Goal: Task Accomplishment & Management: Complete application form

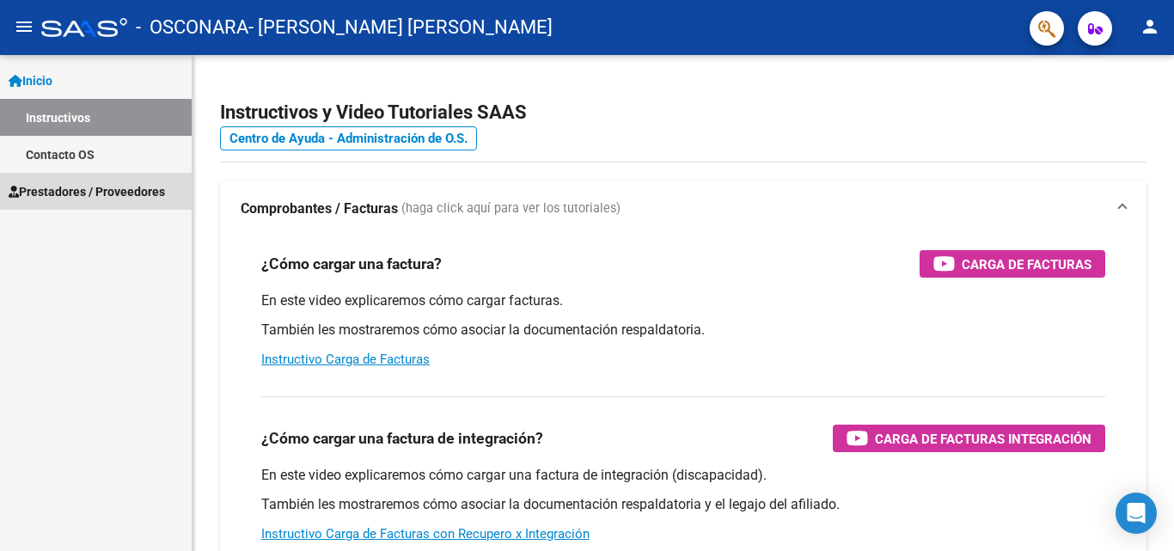
click at [138, 187] on span "Prestadores / Proveedores" at bounding box center [87, 191] width 156 height 19
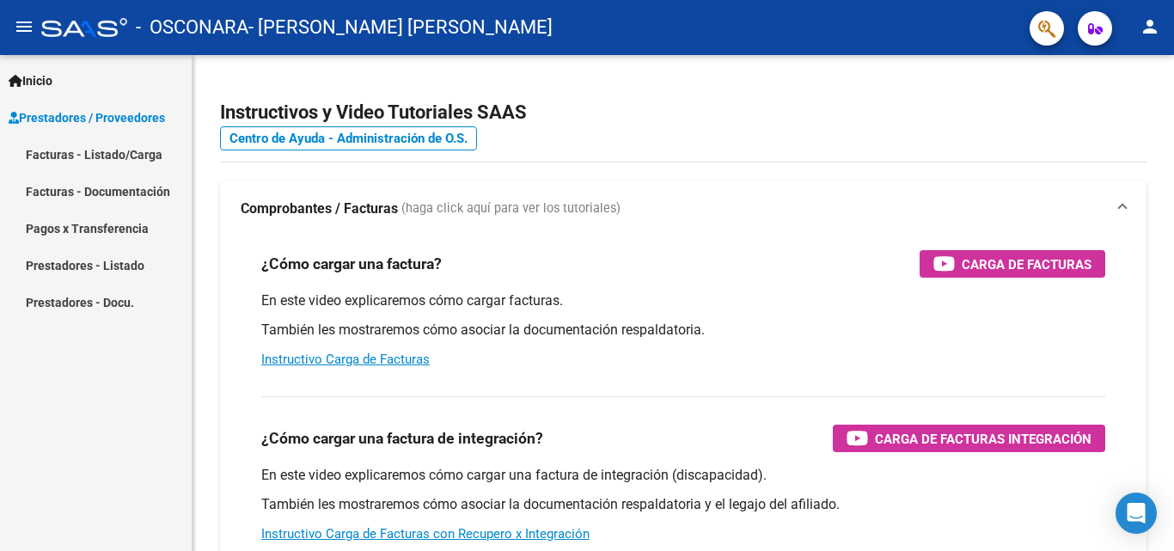
click at [132, 150] on link "Facturas - Listado/Carga" at bounding box center [96, 154] width 192 height 37
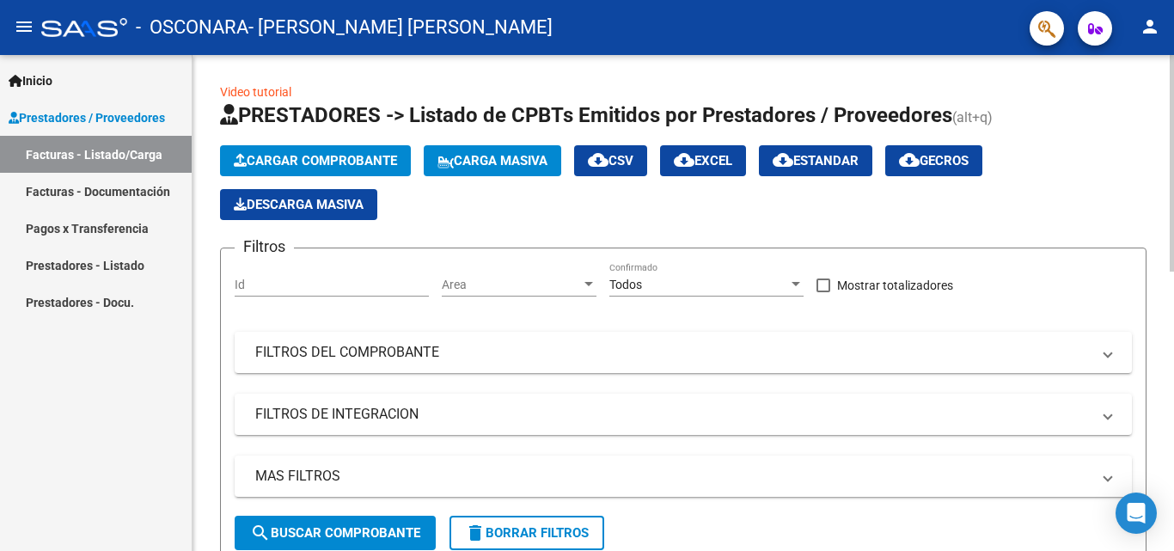
click at [338, 161] on span "Cargar Comprobante" at bounding box center [315, 160] width 163 height 15
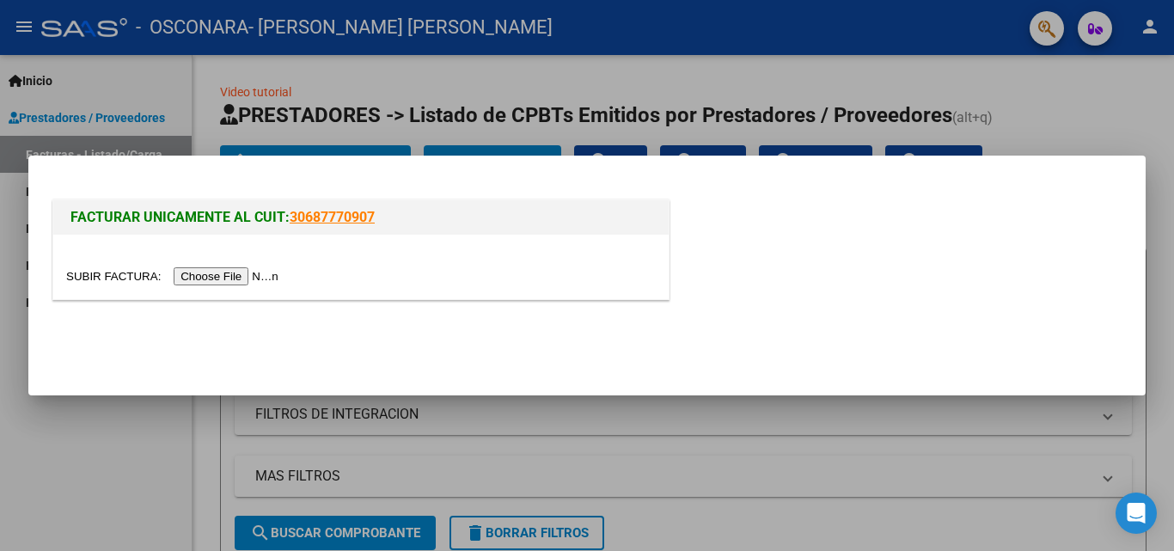
click at [254, 271] on input "file" at bounding box center [175, 276] width 218 height 18
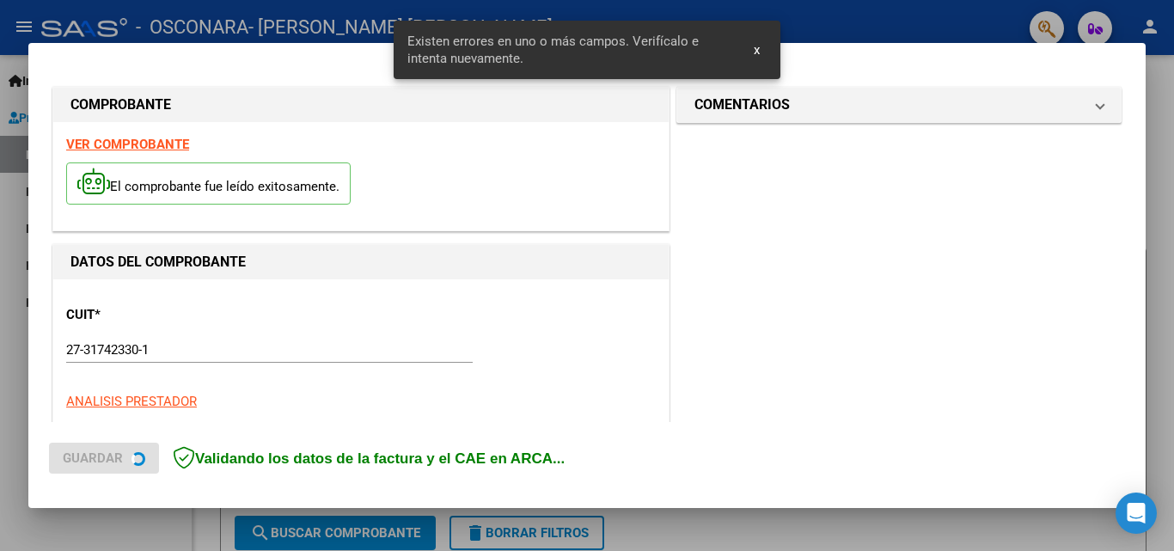
scroll to position [420, 0]
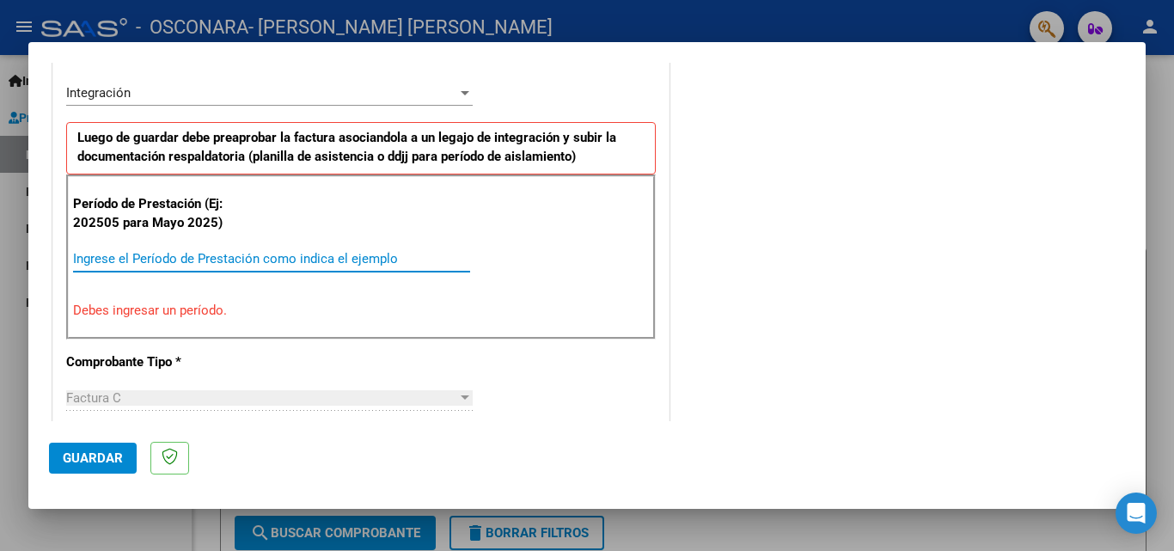
click at [121, 265] on input "Ingrese el Período de Prestación como indica el ejemplo" at bounding box center [271, 258] width 397 height 15
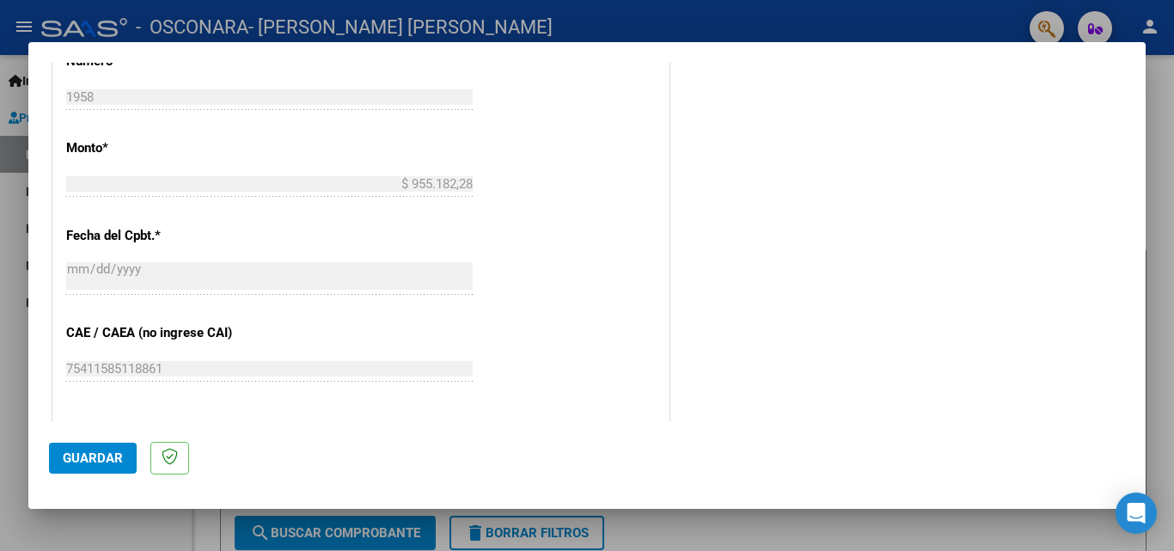
scroll to position [936, 0]
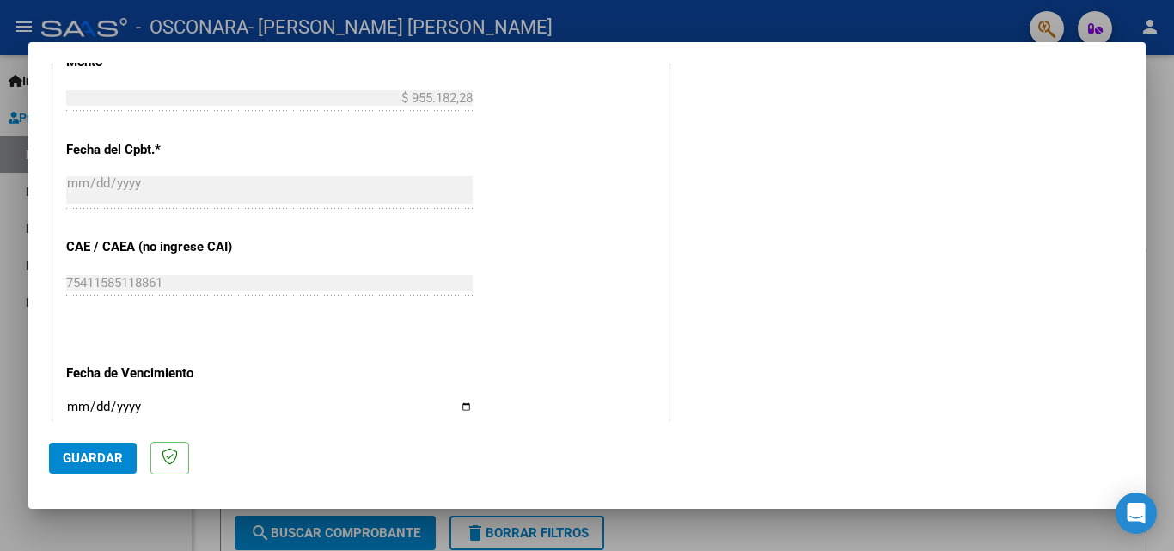
type input "202509"
click at [457, 402] on input "Ingresar la fecha" at bounding box center [269, 414] width 407 height 28
type input "[DATE]"
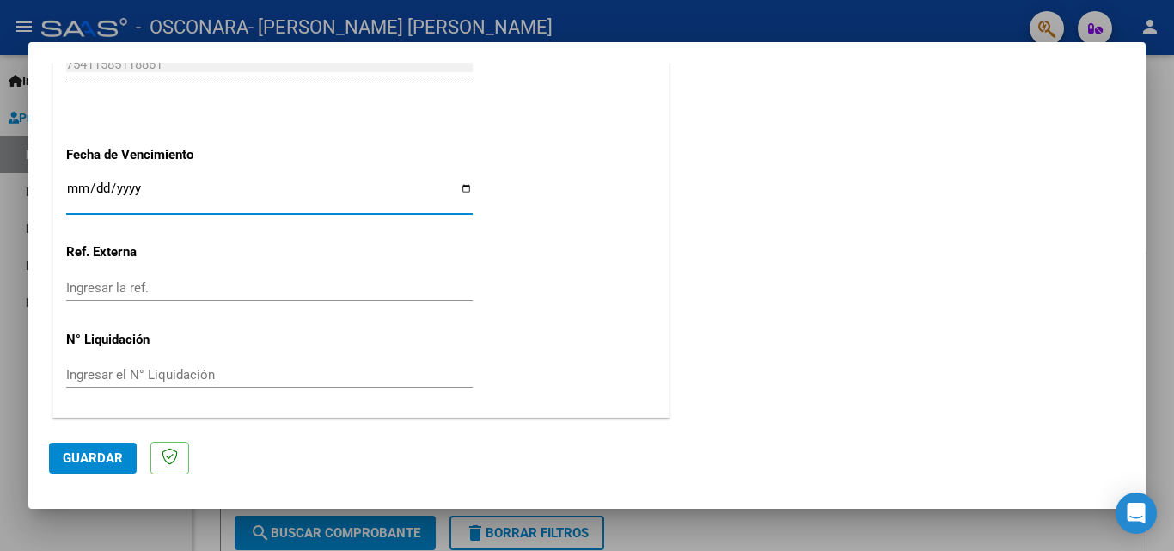
click at [93, 459] on span "Guardar" at bounding box center [93, 458] width 60 height 15
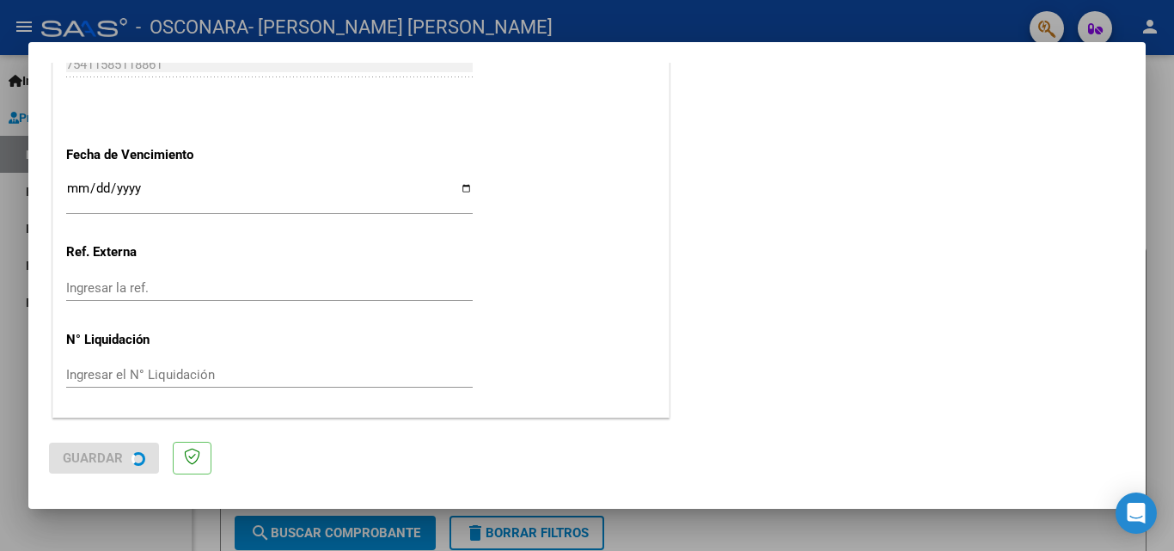
scroll to position [0, 0]
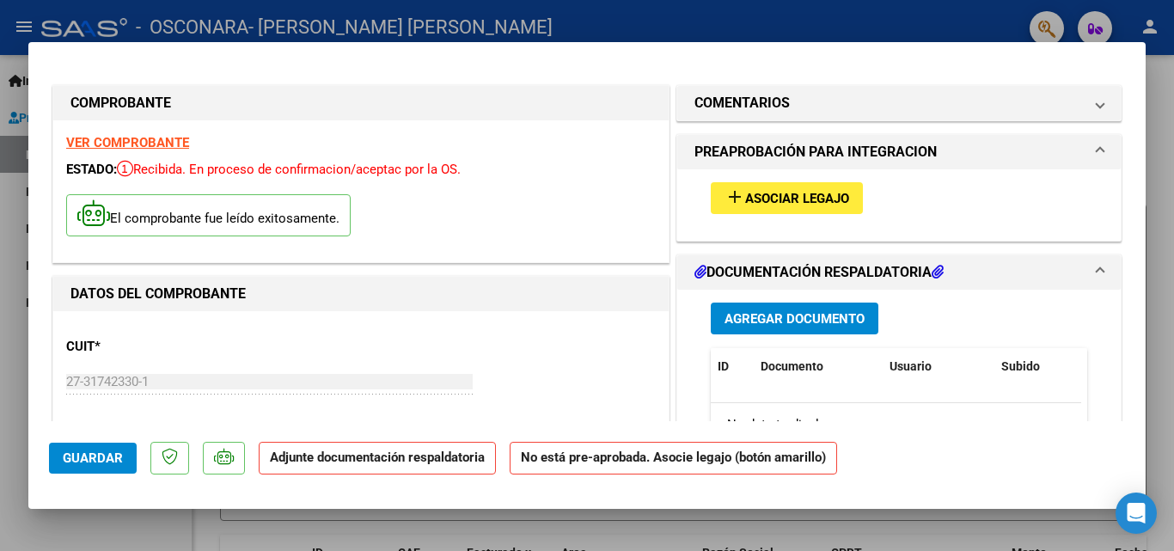
click at [766, 199] on span "Asociar Legajo" at bounding box center [797, 198] width 104 height 15
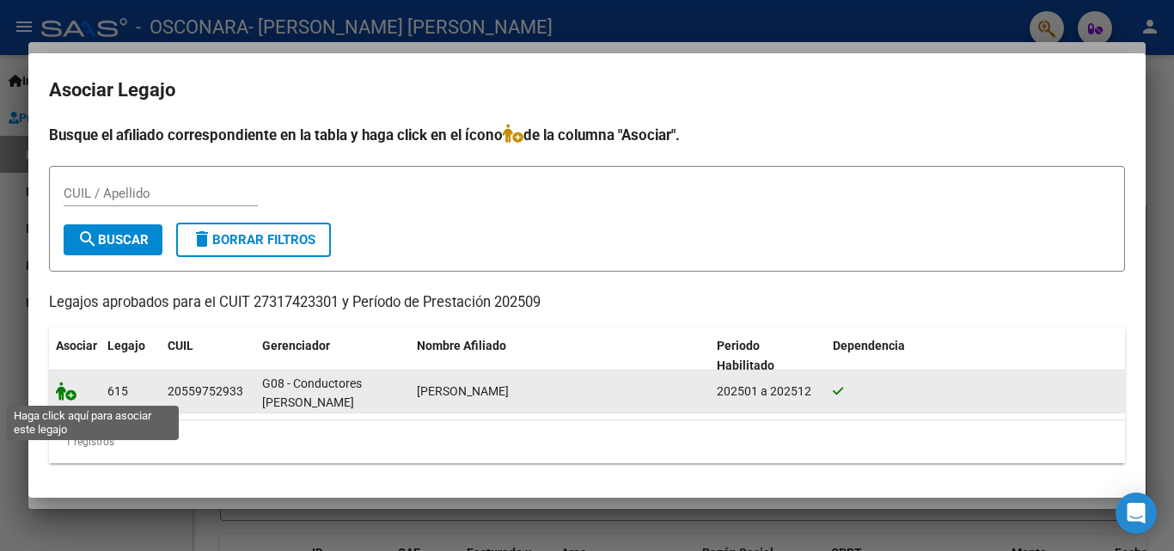
click at [67, 398] on icon at bounding box center [66, 391] width 21 height 19
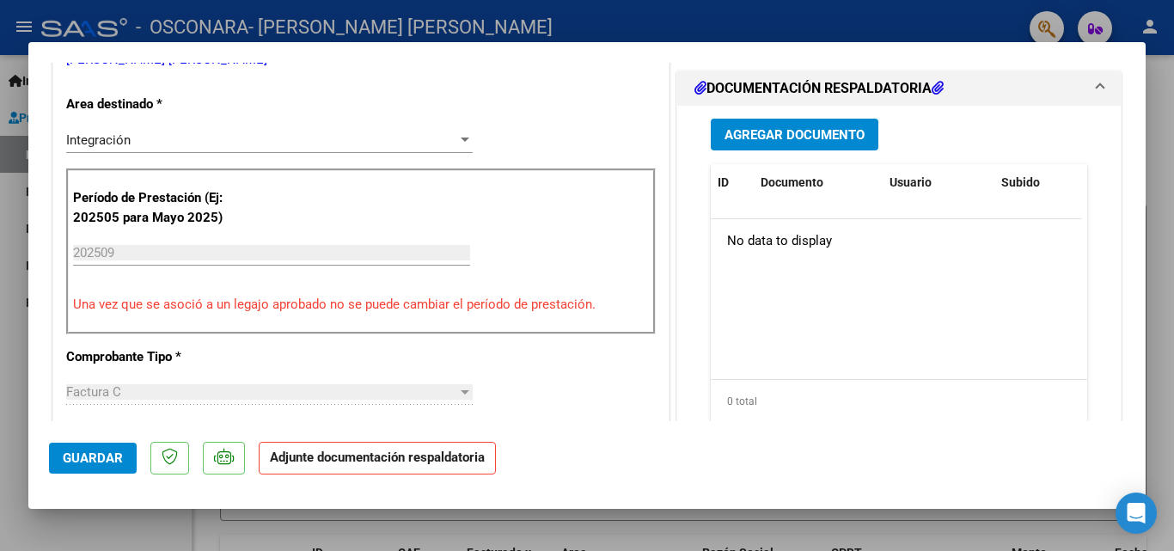
scroll to position [235, 0]
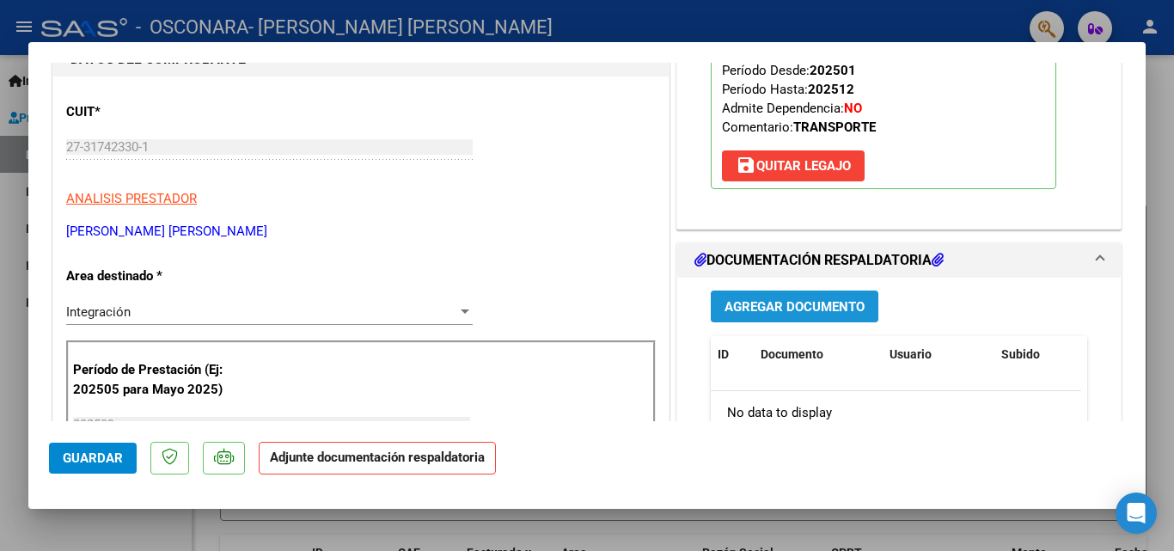
click at [806, 306] on span "Agregar Documento" at bounding box center [795, 306] width 140 height 15
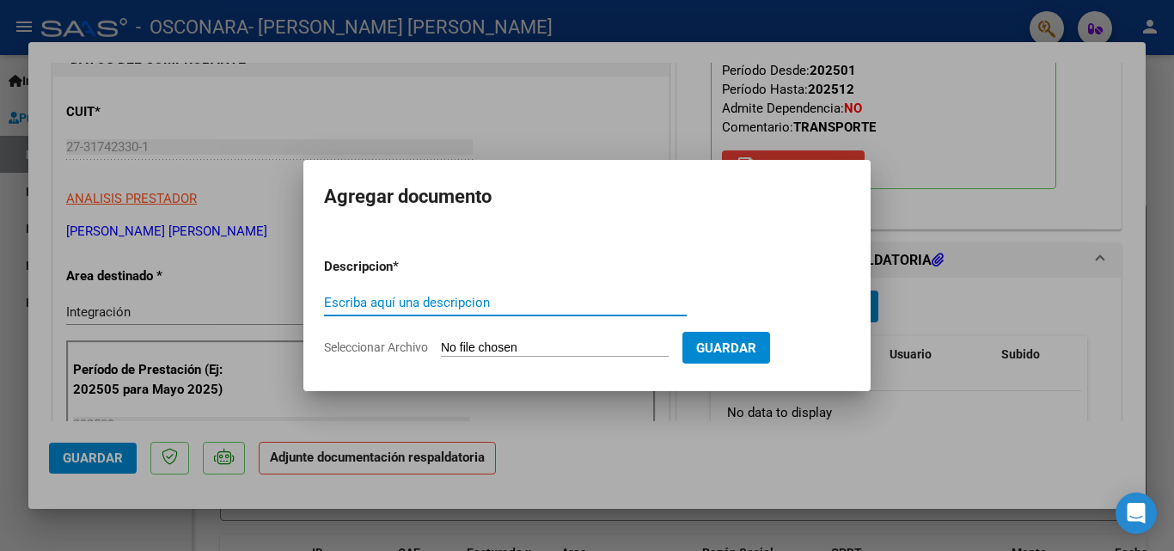
click at [467, 306] on input "Escriba aquí una descripcion" at bounding box center [505, 302] width 363 height 15
type input "planilla de asistencia"
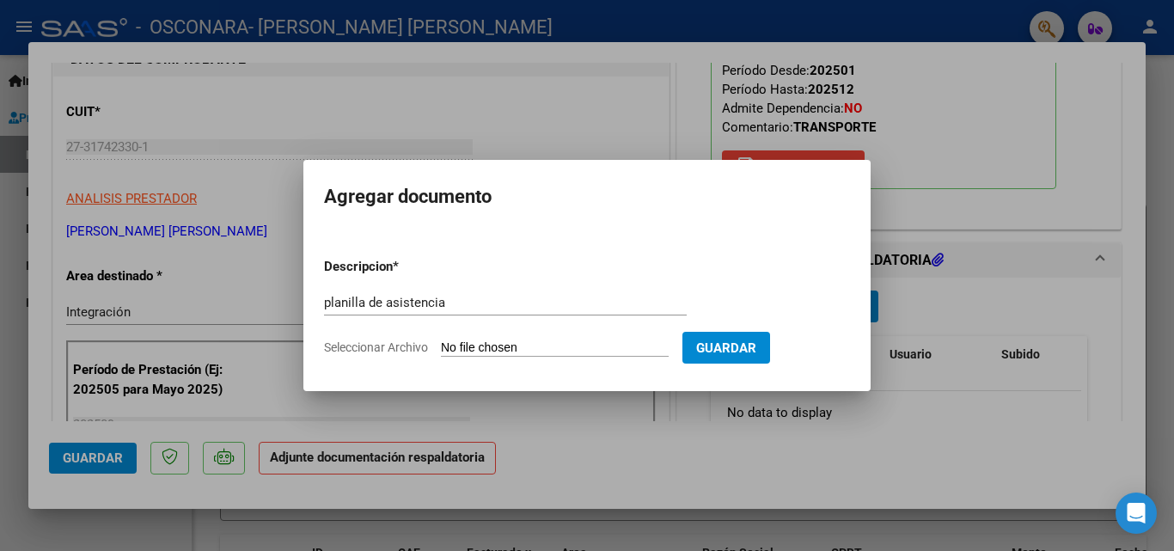
click at [543, 346] on input "Seleccionar Archivo" at bounding box center [555, 348] width 228 height 16
type input "C:\fakepath\[DATE] [PERSON_NAME].pdf"
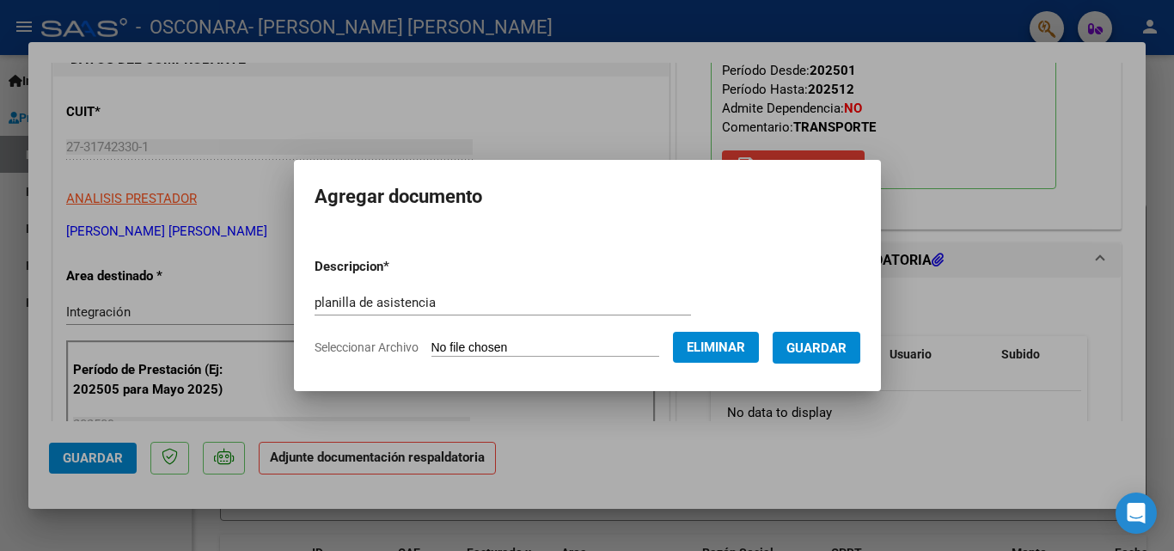
click at [842, 346] on span "Guardar" at bounding box center [817, 347] width 60 height 15
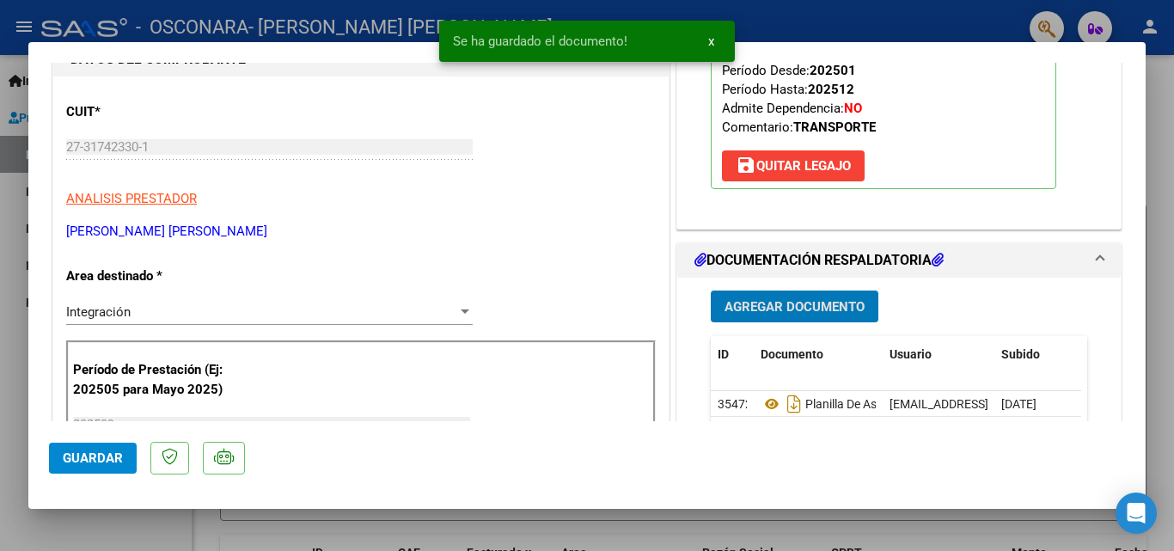
click at [86, 451] on span "Guardar" at bounding box center [93, 458] width 60 height 15
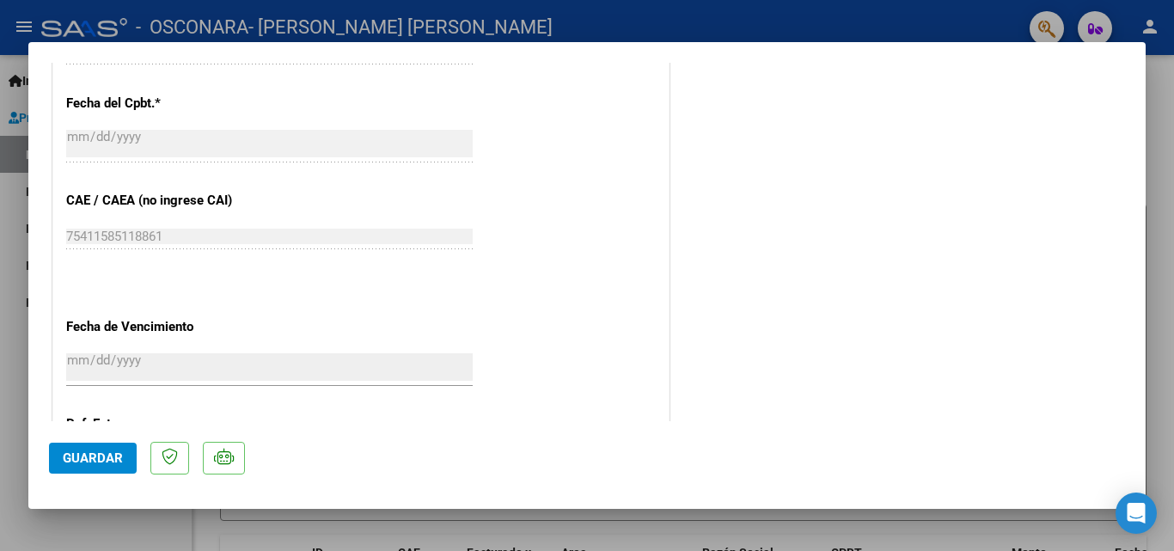
scroll to position [1180, 0]
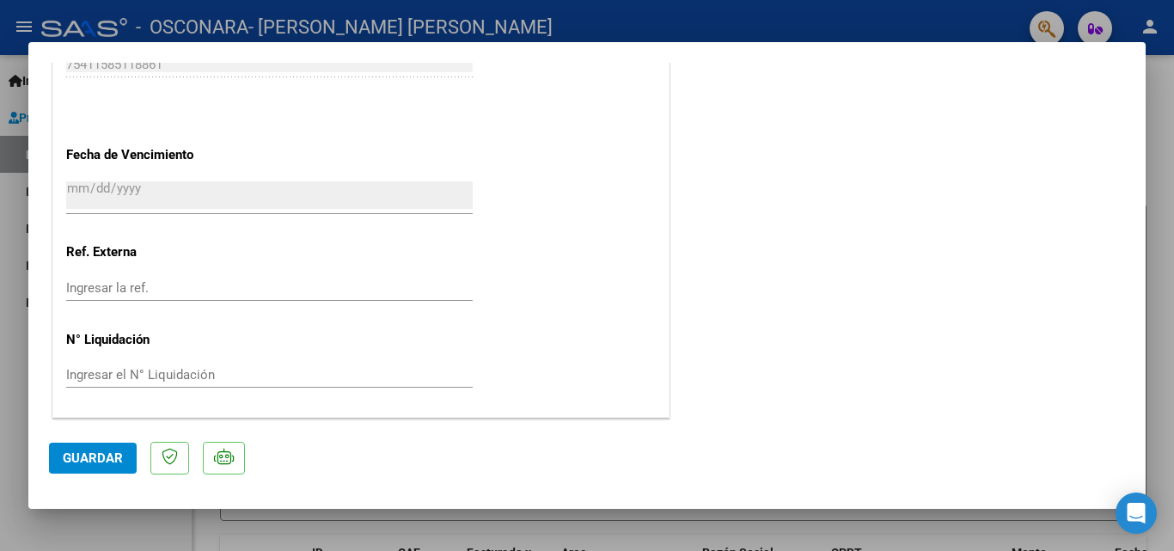
click at [109, 462] on span "Guardar" at bounding box center [93, 458] width 60 height 15
